Goal: Transaction & Acquisition: Purchase product/service

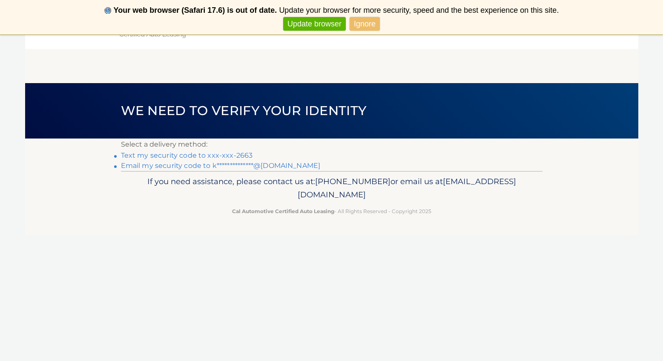
click at [241, 156] on link "Text my security code to xxx-xxx-2663" at bounding box center [187, 155] width 132 height 8
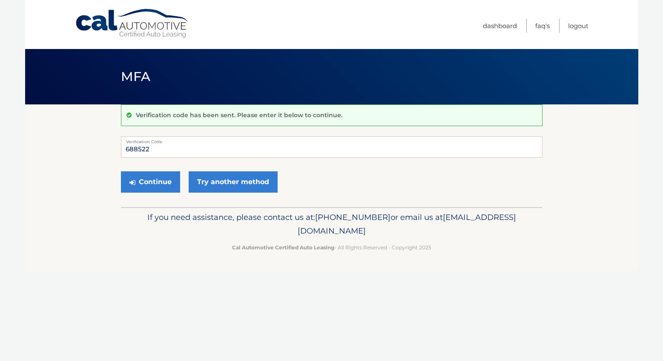
type input "688522"
click at [150, 181] on button "Continue" at bounding box center [150, 181] width 59 height 21
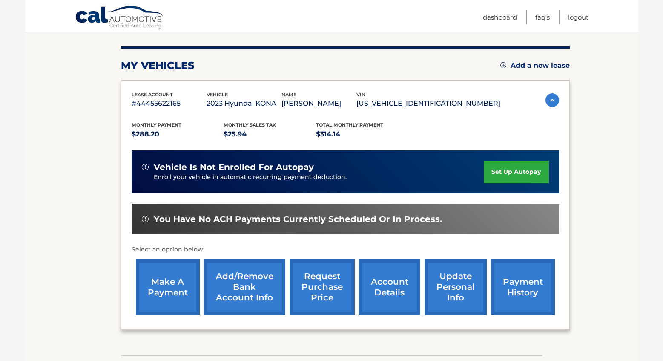
scroll to position [97, 0]
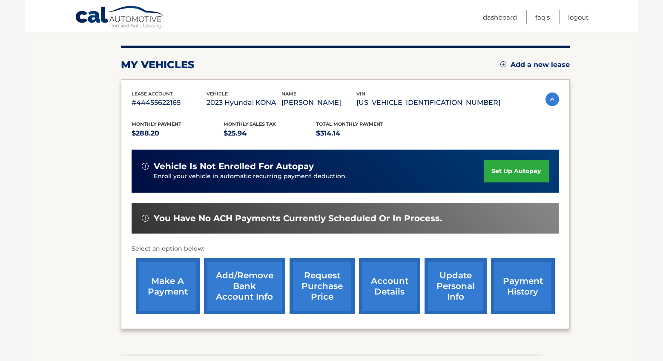
click at [158, 289] on link "make a payment" at bounding box center [168, 286] width 64 height 56
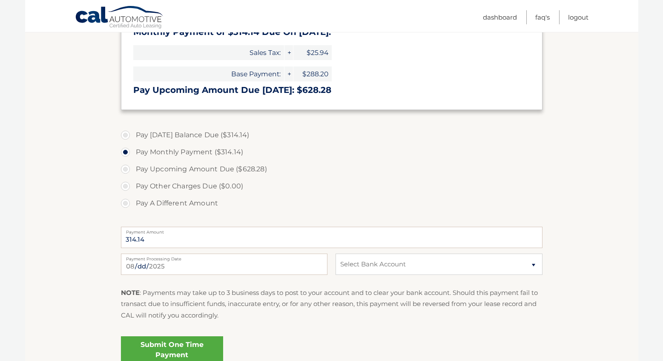
scroll to position [248, 0]
select select "M2IyOTZmZjEtYTM5NS00MDRhLWJiYTctMzgzNjlhMTcwZjQ3"
click at [183, 350] on link "Submit One Time Payment" at bounding box center [172, 349] width 102 height 27
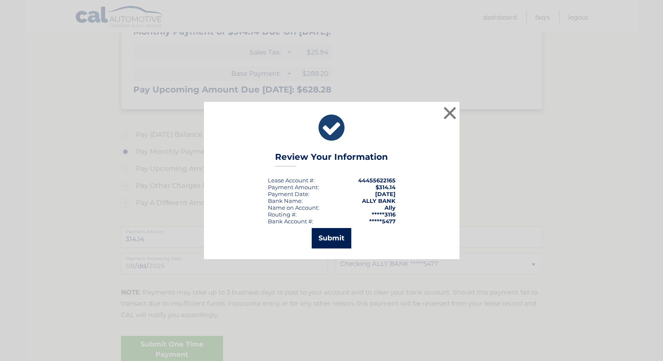
click at [334, 237] on button "Submit" at bounding box center [332, 238] width 40 height 20
